Goal: Check status: Check status

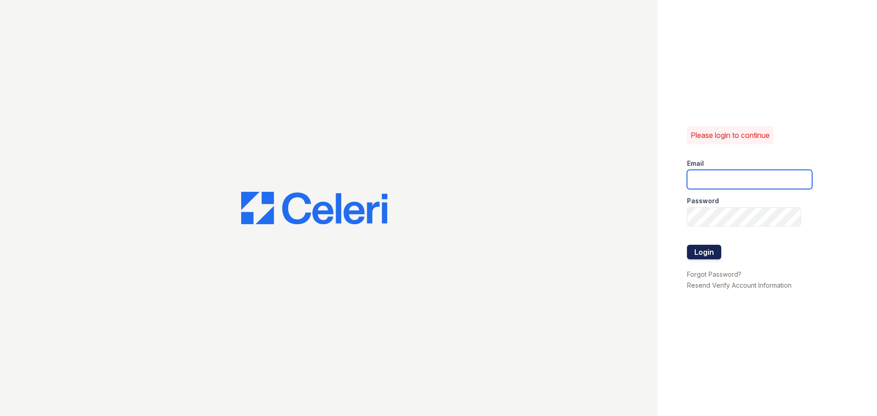
type input "lamirada2@cafmanagement.com"
click at [715, 252] on button "Login" at bounding box center [704, 252] width 34 height 15
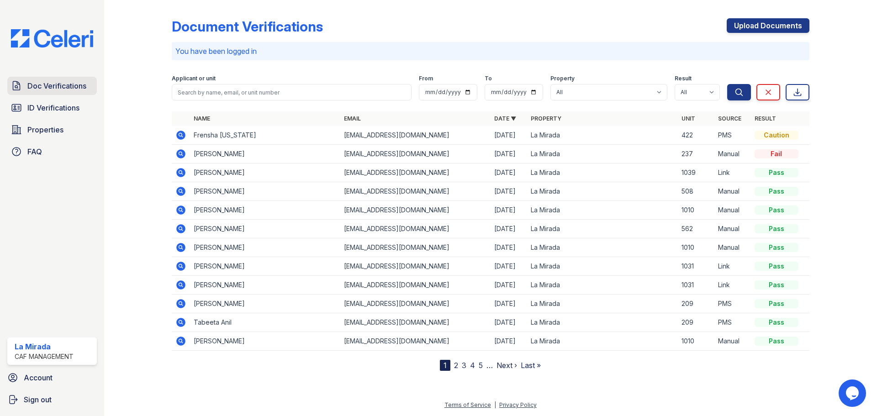
click at [49, 85] on span "Doc Verifications" at bounding box center [56, 85] width 59 height 11
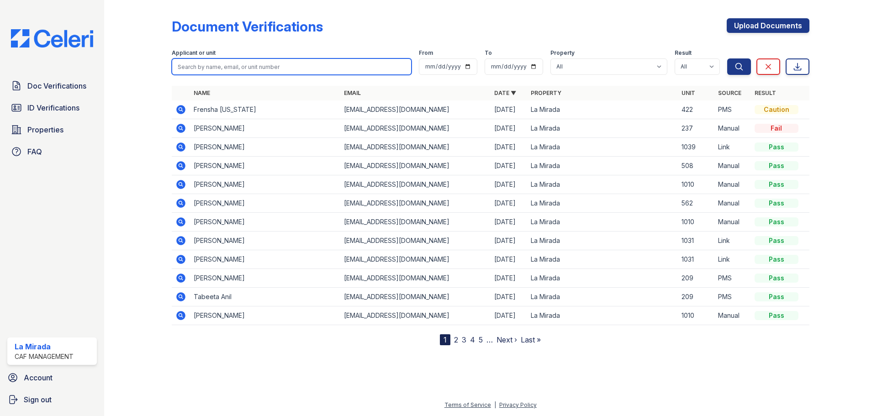
click at [232, 68] on input "search" at bounding box center [292, 66] width 240 height 16
type input "[PERSON_NAME]"
click at [727, 58] on button "Search" at bounding box center [739, 66] width 24 height 16
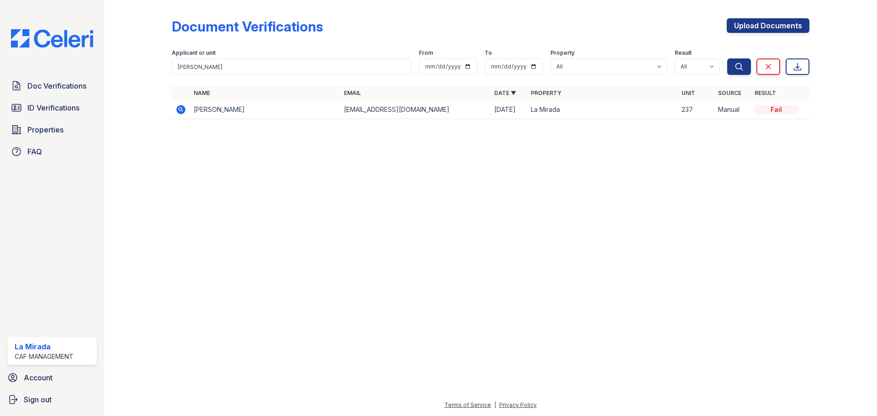
click at [182, 113] on icon at bounding box center [180, 109] width 9 height 9
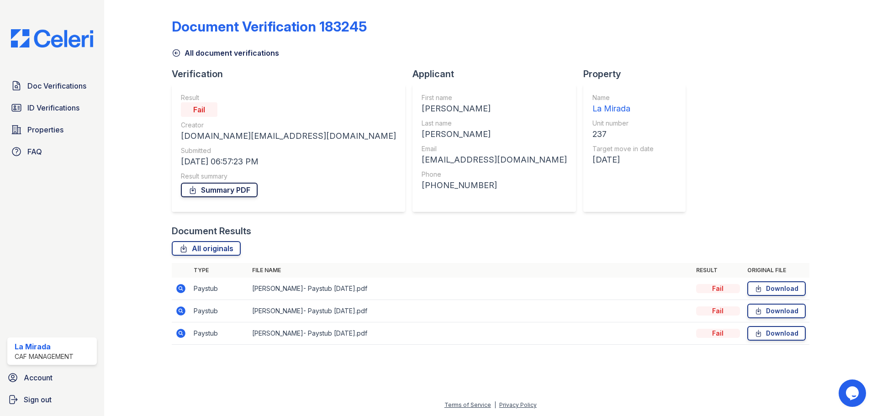
click at [240, 188] on link "Summary PDF" at bounding box center [219, 190] width 77 height 15
click at [180, 52] on icon at bounding box center [176, 52] width 9 height 9
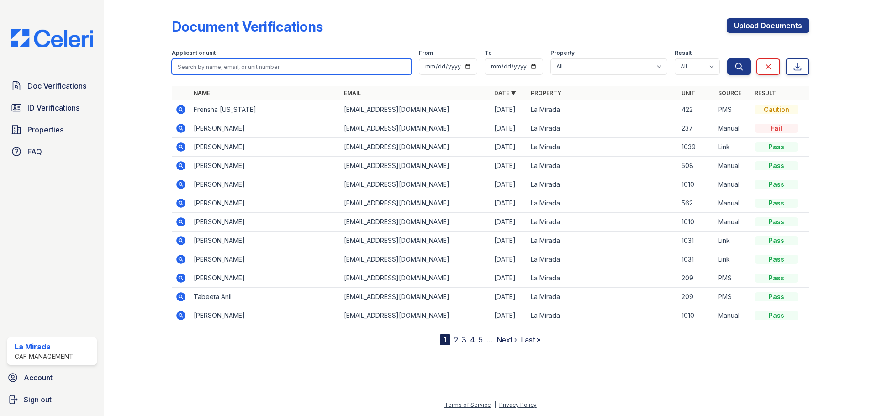
click at [285, 66] on input "search" at bounding box center [292, 66] width 240 height 16
type input "jorben"
click at [727, 58] on button "Search" at bounding box center [739, 66] width 24 height 16
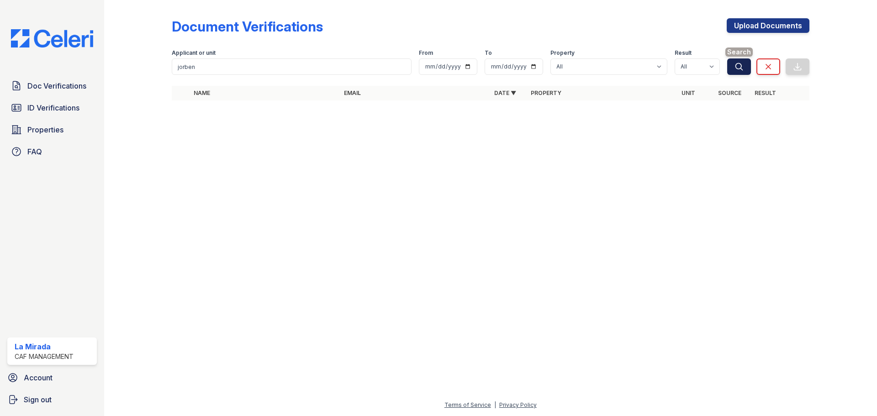
click at [734, 67] on icon "submit" at bounding box center [738, 66] width 9 height 9
click at [58, 112] on span "ID Verifications" at bounding box center [53, 107] width 52 height 11
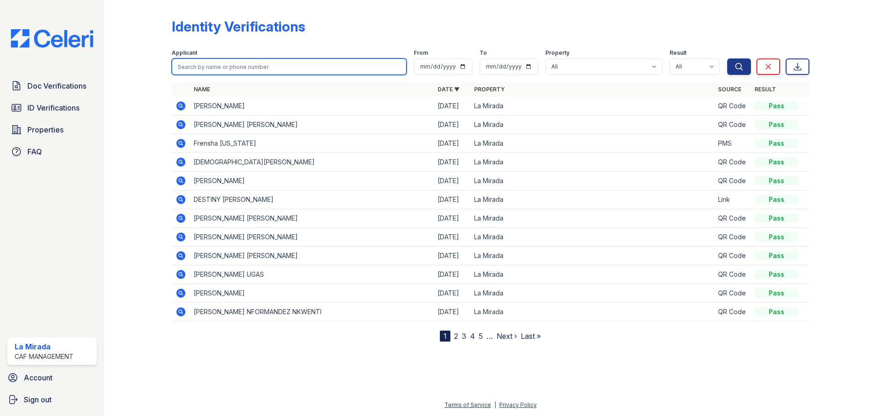
click at [234, 62] on input "search" at bounding box center [289, 66] width 235 height 16
type input "[PERSON_NAME]"
click at [727, 58] on button "Search" at bounding box center [739, 66] width 24 height 16
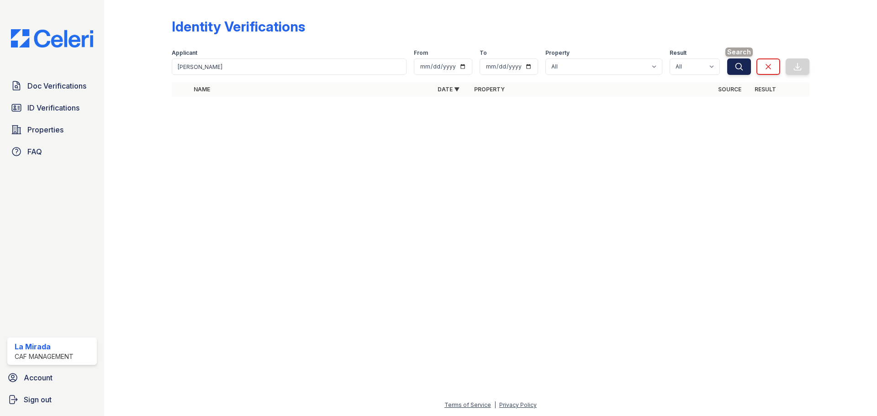
click at [740, 69] on icon "submit" at bounding box center [738, 66] width 9 height 9
click at [59, 108] on span "ID Verifications" at bounding box center [53, 107] width 52 height 11
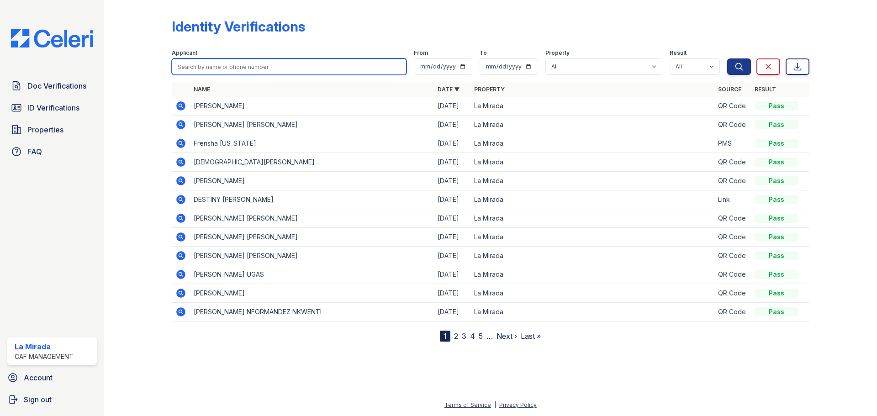
click at [221, 67] on input "search" at bounding box center [289, 66] width 235 height 16
type input "jorben"
click at [727, 58] on button "Search" at bounding box center [739, 66] width 24 height 16
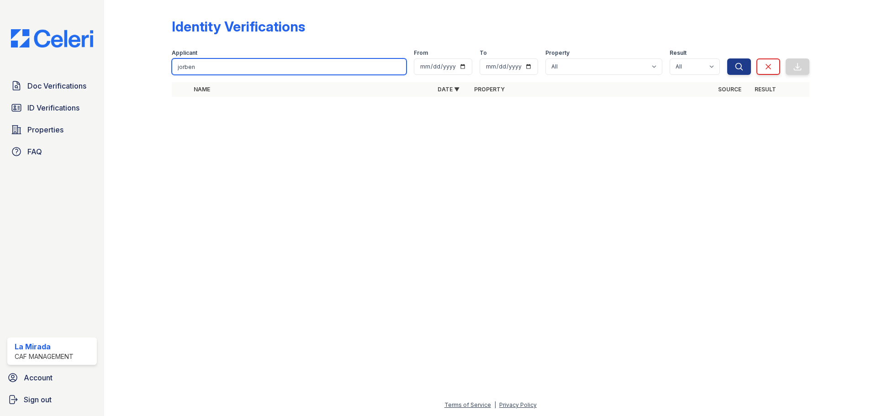
drag, startPoint x: 205, startPoint y: 65, endPoint x: 160, endPoint y: 63, distance: 44.8
click at [160, 63] on div "Identity Verifications Filter Applicant jorben From To Property All La Mirada R…" at bounding box center [490, 60] width 743 height 121
click at [399, 66] on input "jorben" at bounding box center [289, 66] width 235 height 16
click at [342, 165] on div at bounding box center [490, 260] width 743 height 279
